Goal: Entertainment & Leisure: Consume media (video, audio)

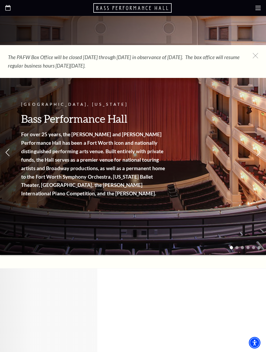
click at [256, 11] on div at bounding box center [133, 8] width 266 height 16
click at [257, 7] on icon at bounding box center [258, 7] width 5 height 5
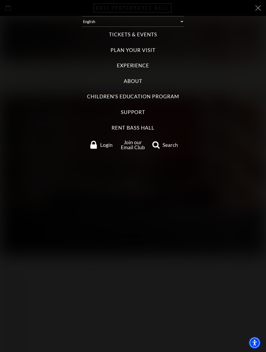
click at [131, 30] on div "Tickets & Events Now On Sale Broadway At The Bass presented by PNC Bank Irwin S…" at bounding box center [133, 90] width 256 height 127
click at [126, 34] on label "Tickets & Events" at bounding box center [133, 34] width 48 height 7
click at [0, 0] on Events "Tickets & Events" at bounding box center [0, 0] width 0 height 0
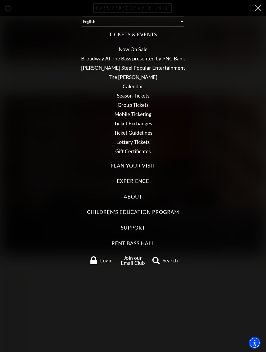
click at [127, 61] on link "Broadway At The Bass presented by PNC Bank" at bounding box center [133, 58] width 104 height 6
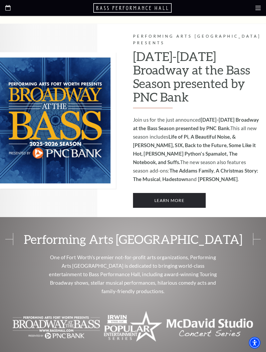
scroll to position [275, 0]
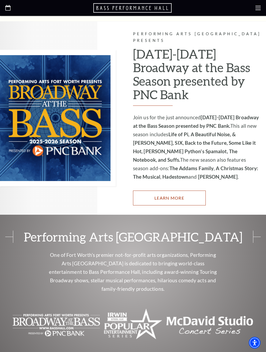
click at [159, 190] on link "Learn More" at bounding box center [169, 197] width 73 height 15
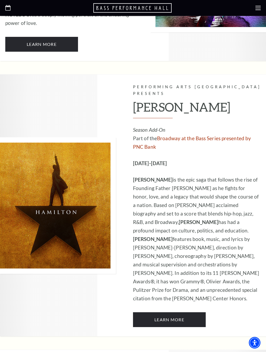
scroll to position [3130, 0]
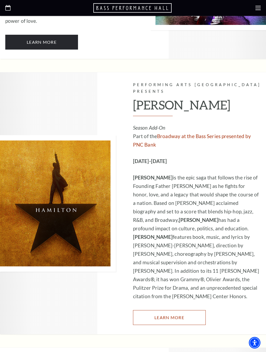
click at [177, 310] on link "Learn More" at bounding box center [169, 317] width 73 height 15
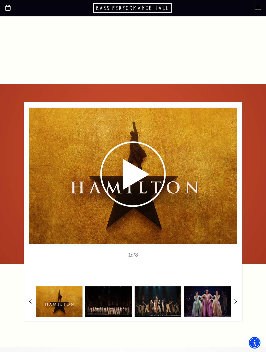
scroll to position [961, 0]
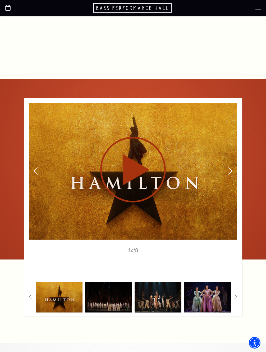
click at [128, 151] on use at bounding box center [132, 169] width 65 height 65
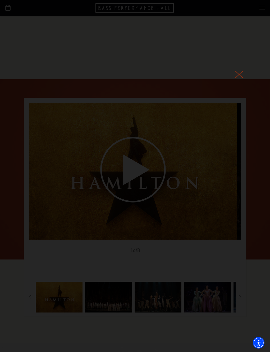
click at [238, 76] on icon at bounding box center [239, 74] width 8 height 8
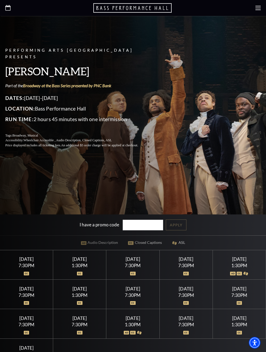
scroll to position [0, 0]
